Goal: Information Seeking & Learning: Learn about a topic

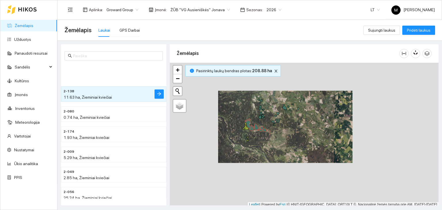
scroll to position [1, 0]
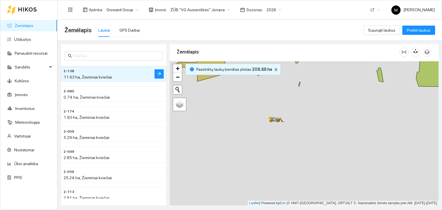
drag, startPoint x: 307, startPoint y: 155, endPoint x: 331, endPoint y: 66, distance: 92.3
click at [333, 61] on div at bounding box center [304, 133] width 268 height 144
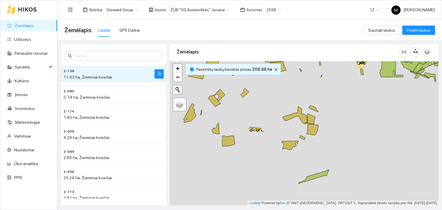
drag, startPoint x: 213, startPoint y: 155, endPoint x: 238, endPoint y: 143, distance: 27.6
click at [237, 143] on div at bounding box center [304, 133] width 268 height 144
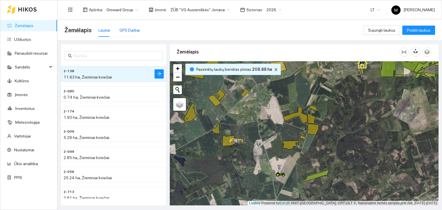
click at [124, 30] on div "GPS Darbai" at bounding box center [129, 30] width 20 height 6
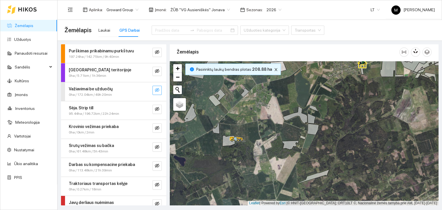
click at [155, 88] on icon "eye-invisible" at bounding box center [157, 90] width 5 height 5
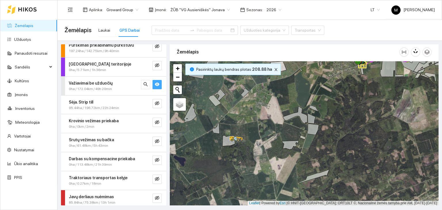
scroll to position [9, 0]
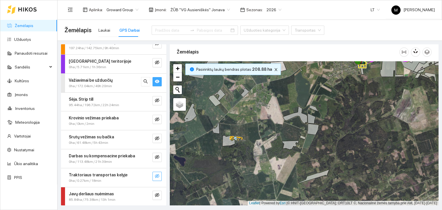
click at [155, 174] on icon "eye-invisible" at bounding box center [157, 176] width 5 height 5
click at [152, 154] on button "button" at bounding box center [156, 157] width 9 height 9
click at [155, 139] on icon "eye-invisible" at bounding box center [157, 138] width 5 height 4
drag, startPoint x: 151, startPoint y: 121, endPoint x: 154, endPoint y: 116, distance: 6.4
click at [155, 121] on span "eye-invisible" at bounding box center [157, 119] width 5 height 5
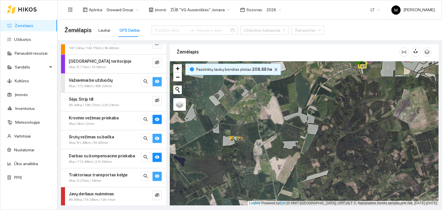
click at [156, 106] on div "Sėja. Strip till 95.44ha / 196.72km / 22h 24min" at bounding box center [113, 102] width 105 height 19
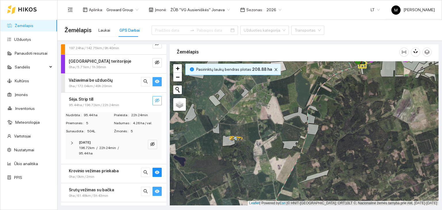
click at [155, 102] on icon "eye-invisible" at bounding box center [157, 100] width 5 height 5
click at [155, 102] on icon "eye" at bounding box center [157, 100] width 5 height 5
click at [155, 64] on button "button" at bounding box center [156, 62] width 9 height 9
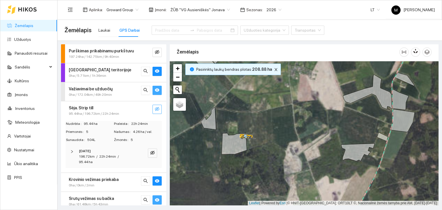
drag, startPoint x: 211, startPoint y: 120, endPoint x: 257, endPoint y: 126, distance: 45.7
click at [257, 126] on div at bounding box center [304, 133] width 268 height 144
click at [102, 28] on div "Laukai" at bounding box center [104, 30] width 12 height 6
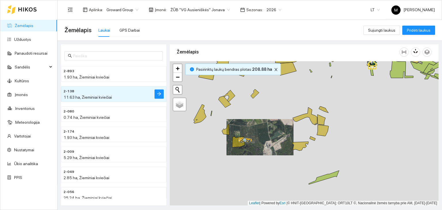
drag, startPoint x: 221, startPoint y: 137, endPoint x: 229, endPoint y: 143, distance: 9.2
click at [229, 143] on div at bounding box center [304, 133] width 268 height 144
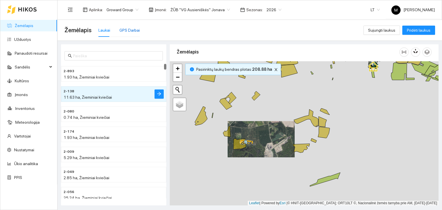
click at [125, 30] on div "GPS Darbai" at bounding box center [129, 30] width 20 height 6
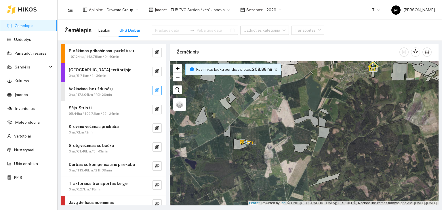
click at [155, 90] on icon "eye-invisible" at bounding box center [157, 90] width 5 height 5
click at [155, 90] on icon "eye" at bounding box center [157, 89] width 5 height 3
click at [157, 53] on button "button" at bounding box center [156, 52] width 9 height 9
click at [155, 52] on button "button" at bounding box center [156, 52] width 9 height 9
click at [155, 69] on icon "eye-invisible" at bounding box center [157, 71] width 5 height 5
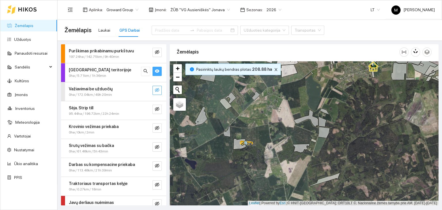
click at [155, 69] on icon "eye" at bounding box center [157, 71] width 5 height 5
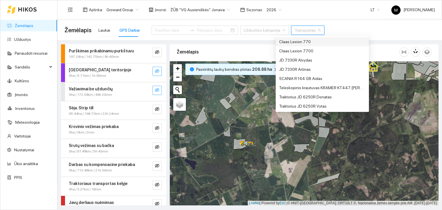
click at [298, 32] on input "search" at bounding box center [305, 30] width 22 height 9
click at [304, 87] on div "Teleskopinis krautuvas KRAMER KT447 [PERSON_NAME]" at bounding box center [322, 88] width 86 height 6
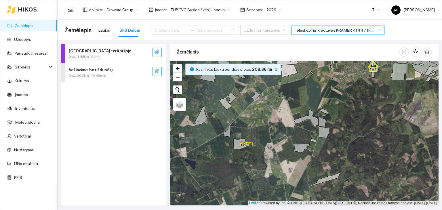
click at [155, 72] on icon "eye-invisible" at bounding box center [157, 71] width 5 height 4
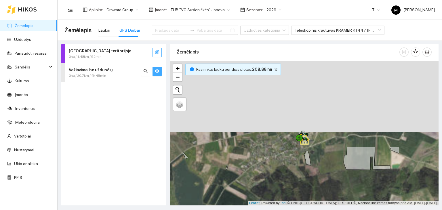
drag, startPoint x: 344, startPoint y: 134, endPoint x: 303, endPoint y: 186, distance: 65.7
click at [303, 192] on div at bounding box center [304, 133] width 268 height 144
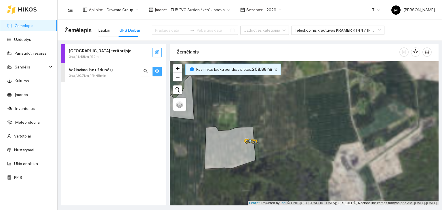
click at [158, 53] on icon "eye-invisible" at bounding box center [157, 52] width 5 height 5
click at [113, 63] on div "Važiavimai be užduočių 0ha / 20.7km / 4h 45min" at bounding box center [113, 72] width 105 height 19
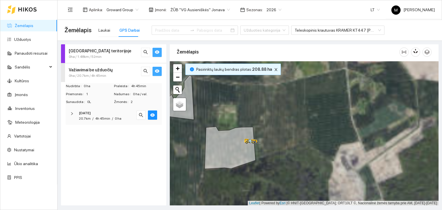
click at [72, 113] on icon "right" at bounding box center [72, 113] width 2 height 3
